Goal: Information Seeking & Learning: Learn about a topic

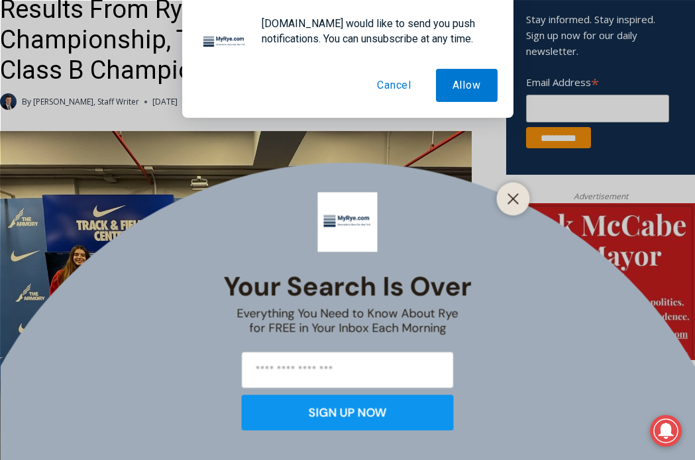
scroll to position [500, 0]
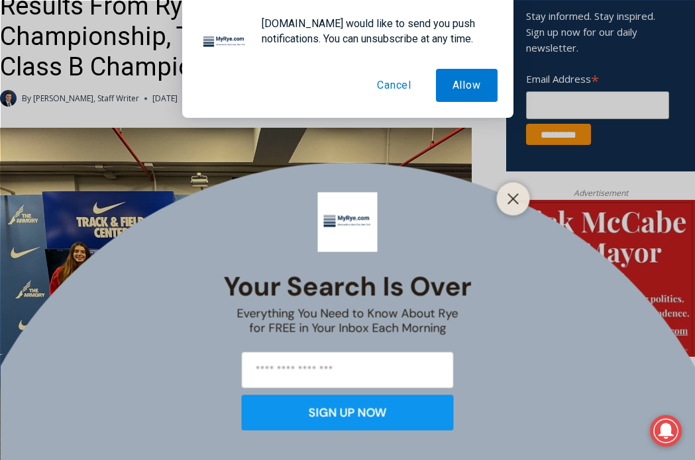
click at [393, 75] on button "Cancel" at bounding box center [394, 85] width 68 height 33
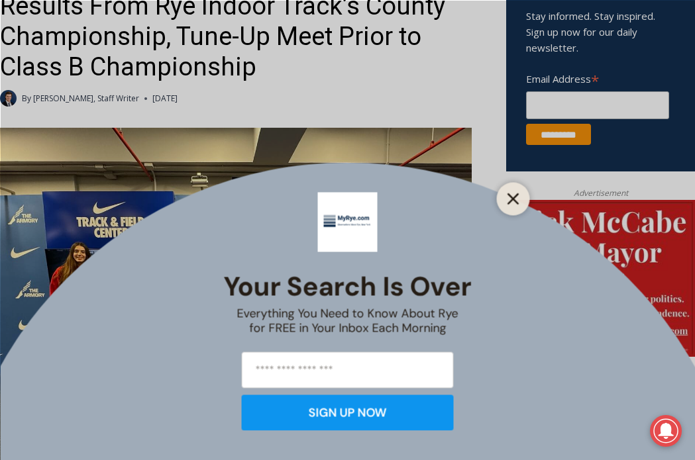
click at [509, 199] on icon "Close" at bounding box center [513, 199] width 12 height 12
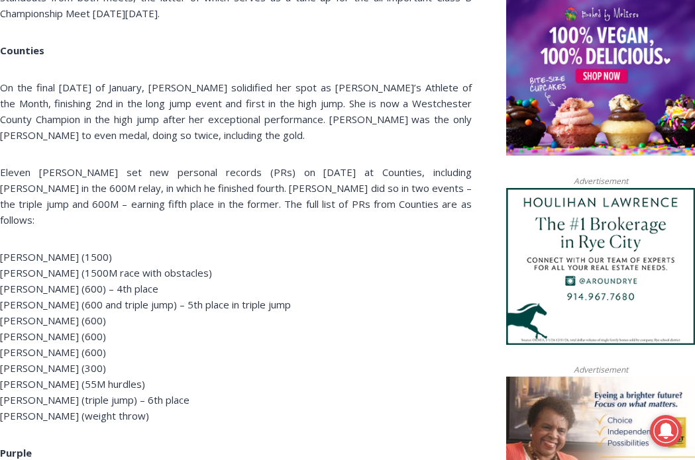
scroll to position [1033, 0]
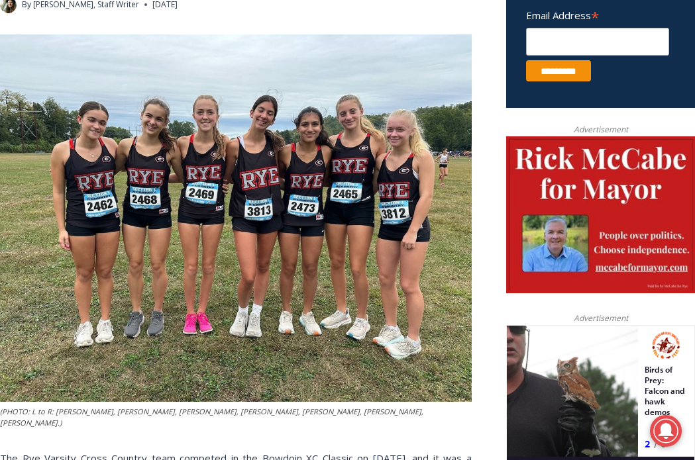
scroll to position [552, 0]
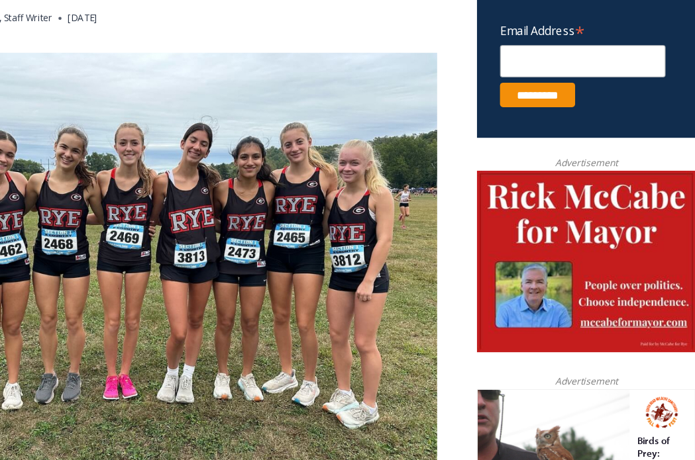
click at [211, 240] on img at bounding box center [236, 230] width 472 height 368
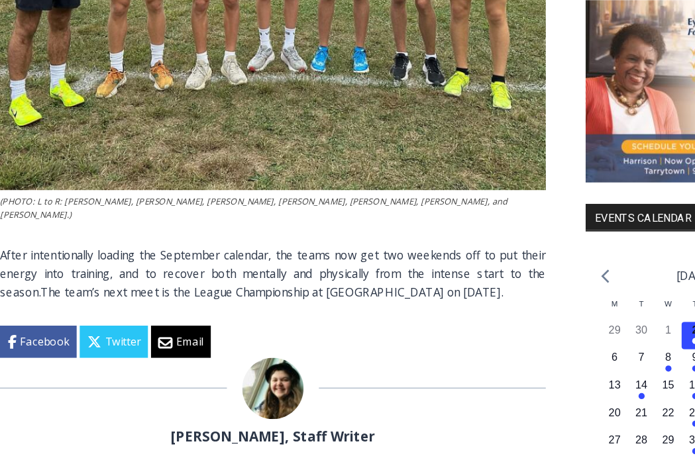
scroll to position [766, 0]
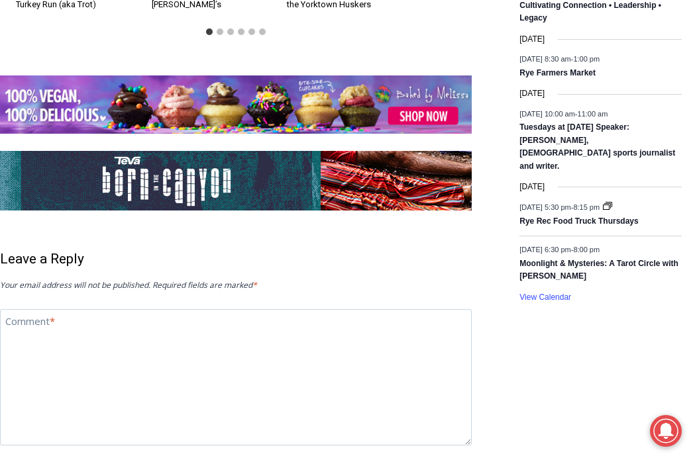
scroll to position [2247, 0]
